Goal: Check status: Check status

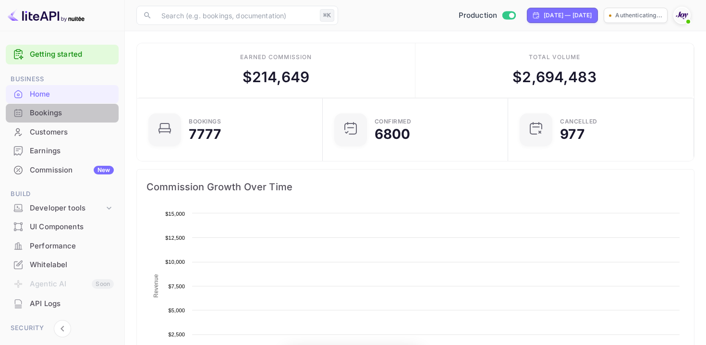
click at [68, 108] on div "Bookings" at bounding box center [72, 113] width 84 height 11
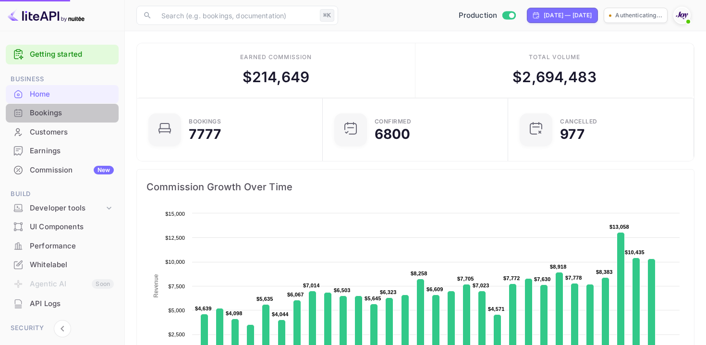
click at [72, 117] on div "Bookings" at bounding box center [72, 113] width 84 height 11
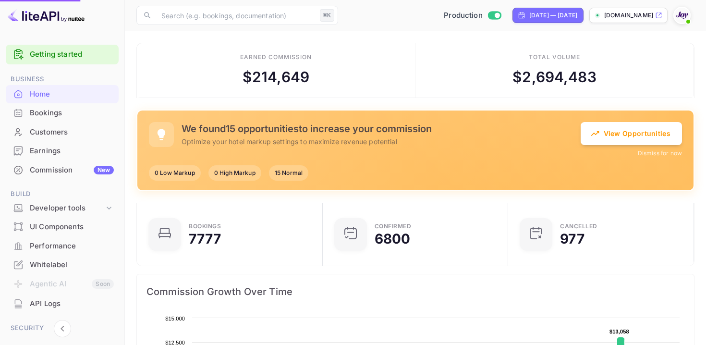
click at [62, 116] on div "Bookings" at bounding box center [72, 113] width 84 height 11
click at [38, 116] on div "Bookings" at bounding box center [72, 113] width 84 height 11
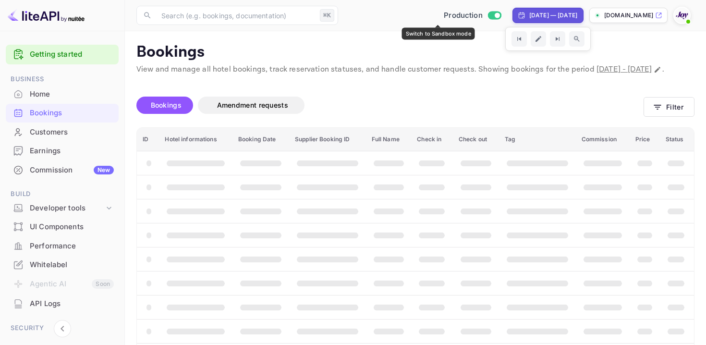
click at [512, 9] on div "Sep 13, 2025 — Oct 13, 2025" at bounding box center [547, 15] width 71 height 15
select select "8"
select select "2025"
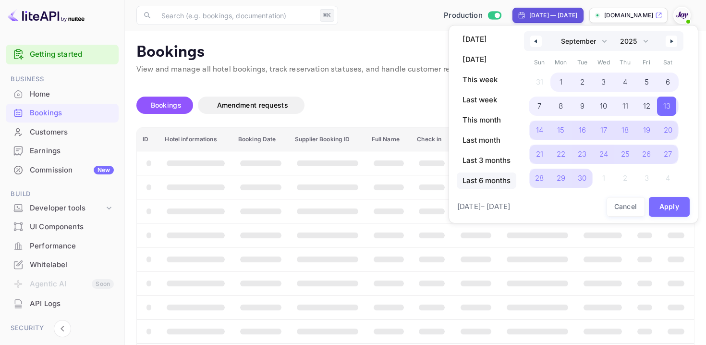
click at [484, 180] on span "Last 6 months" at bounding box center [487, 180] width 60 height 16
select select "3"
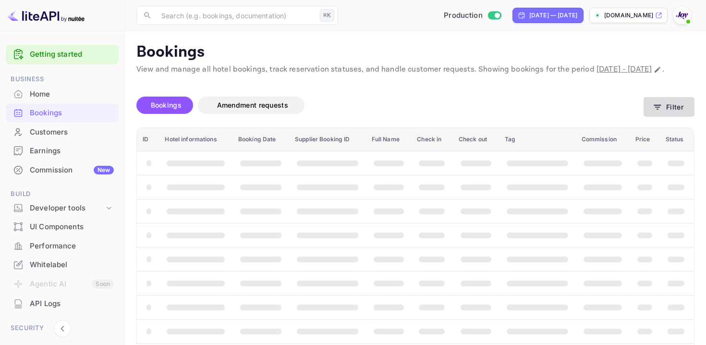
click at [676, 117] on button "Filter" at bounding box center [668, 107] width 51 height 20
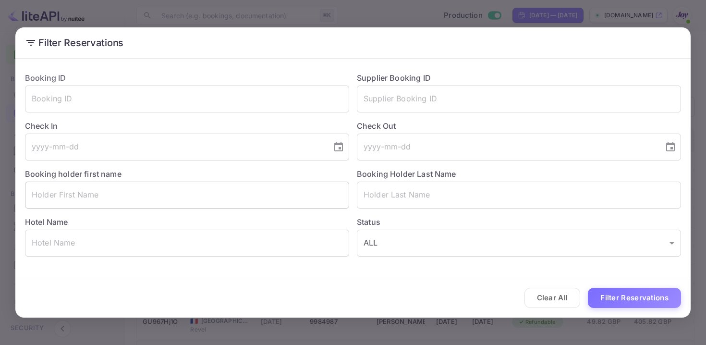
click at [146, 188] on input "text" at bounding box center [187, 194] width 324 height 27
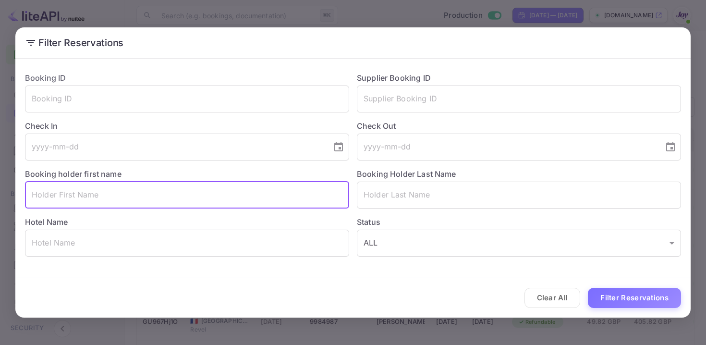
paste input "Ashley Hudson"
click at [73, 191] on input "Ashley Hudson" at bounding box center [187, 194] width 324 height 27
type input "Ashley"
click at [367, 190] on input "text" at bounding box center [519, 194] width 324 height 27
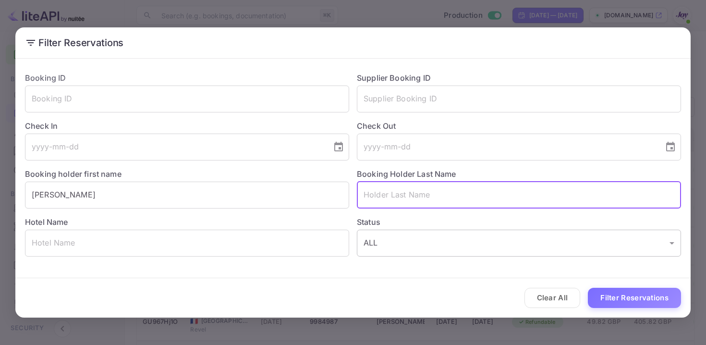
paste input "Hudson"
type input "Hudson"
click at [616, 299] on button "Filter Reservations" at bounding box center [634, 298] width 93 height 21
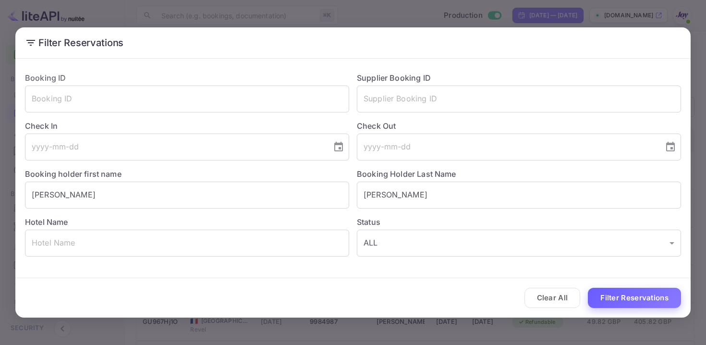
click at [628, 297] on button "Filter Reservations" at bounding box center [634, 298] width 93 height 21
